Goal: Task Accomplishment & Management: Use online tool/utility

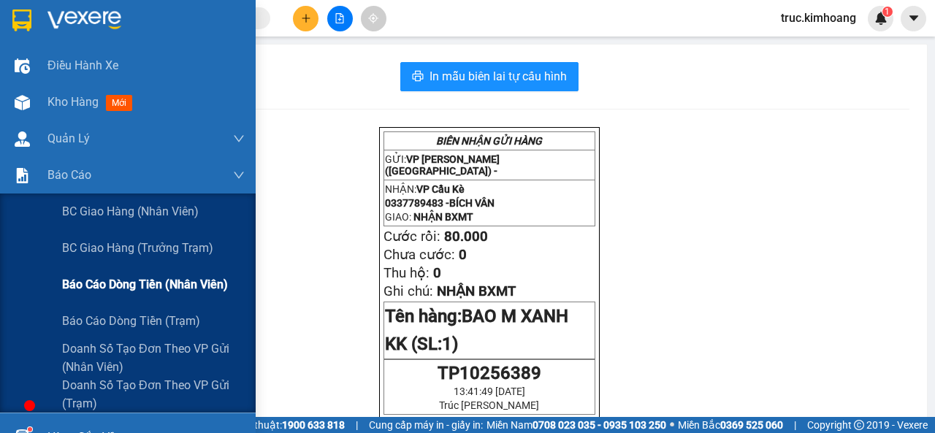
click at [100, 284] on span "Báo cáo dòng tiền (nhân viên)" at bounding box center [145, 284] width 166 height 18
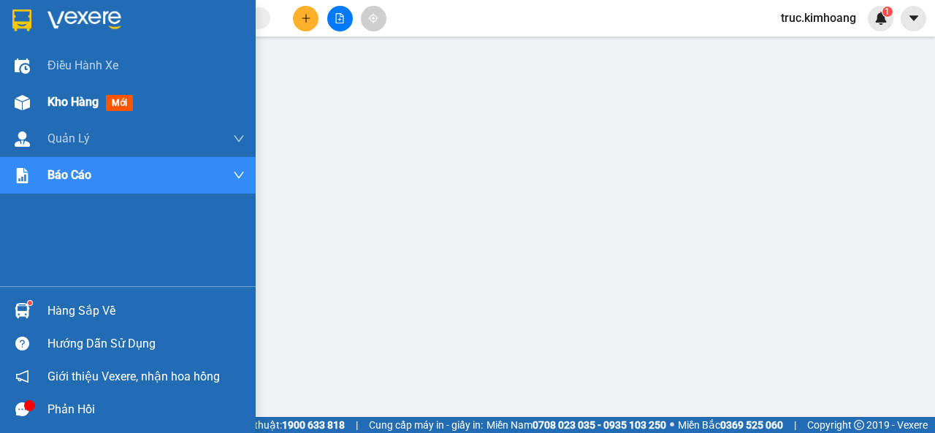
click at [48, 107] on span "Kho hàng" at bounding box center [72, 102] width 51 height 14
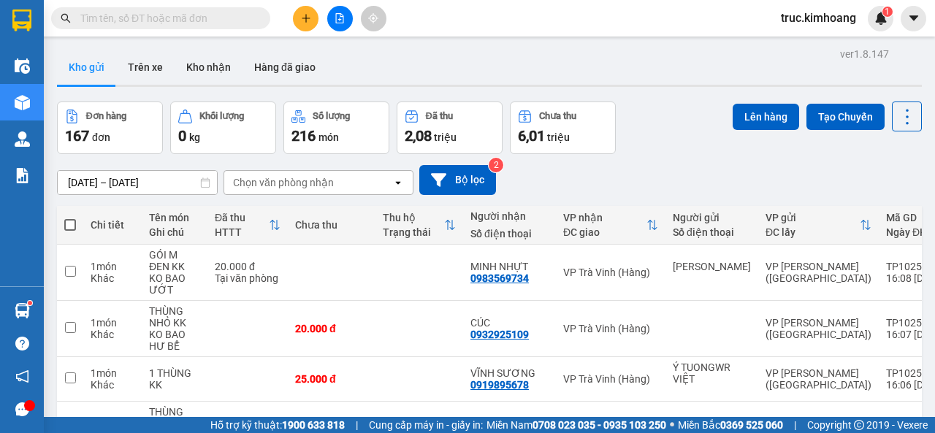
click at [226, 15] on input "text" at bounding box center [166, 18] width 172 height 16
click at [190, 20] on input "text" at bounding box center [166, 18] width 172 height 16
click at [176, 15] on input "text" at bounding box center [166, 18] width 172 height 16
click at [142, 18] on input "text" at bounding box center [166, 18] width 172 height 16
click at [342, 24] on button at bounding box center [340, 19] width 26 height 26
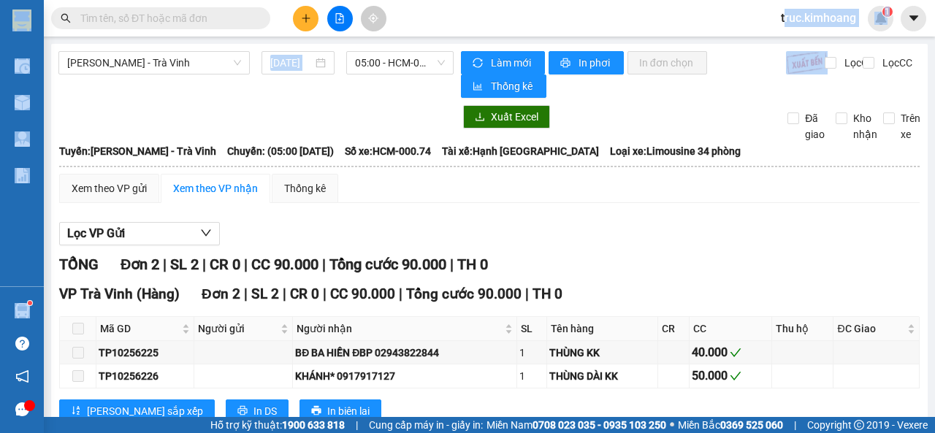
drag, startPoint x: 783, startPoint y: 27, endPoint x: 785, endPoint y: -23, distance: 50.5
click at [785, 0] on html "Kết quả tìm kiếm ( 11 ) Bộ lọc Mã ĐH Trạng thái Món hàng Thu hộ Tổng cước Chưa …" at bounding box center [467, 216] width 935 height 433
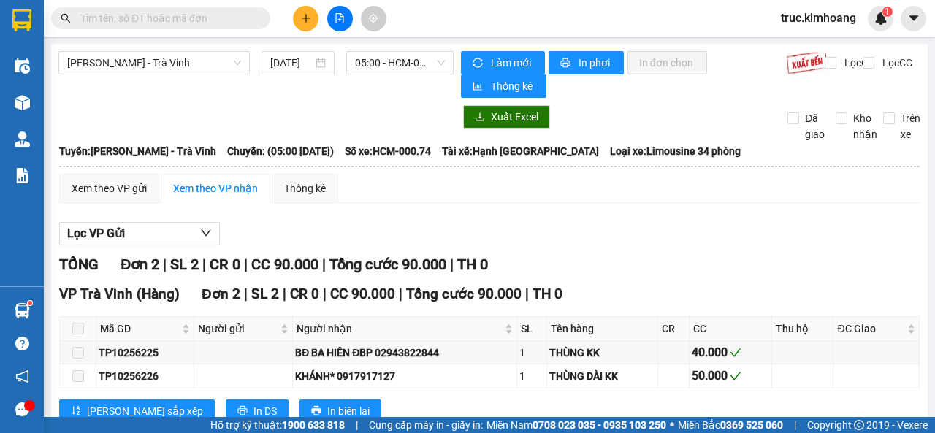
click at [247, 20] on input "text" at bounding box center [166, 18] width 172 height 16
type input "0"
click at [258, 18] on icon "close-circle" at bounding box center [260, 17] width 9 height 9
